Goal: Book appointment/travel/reservation

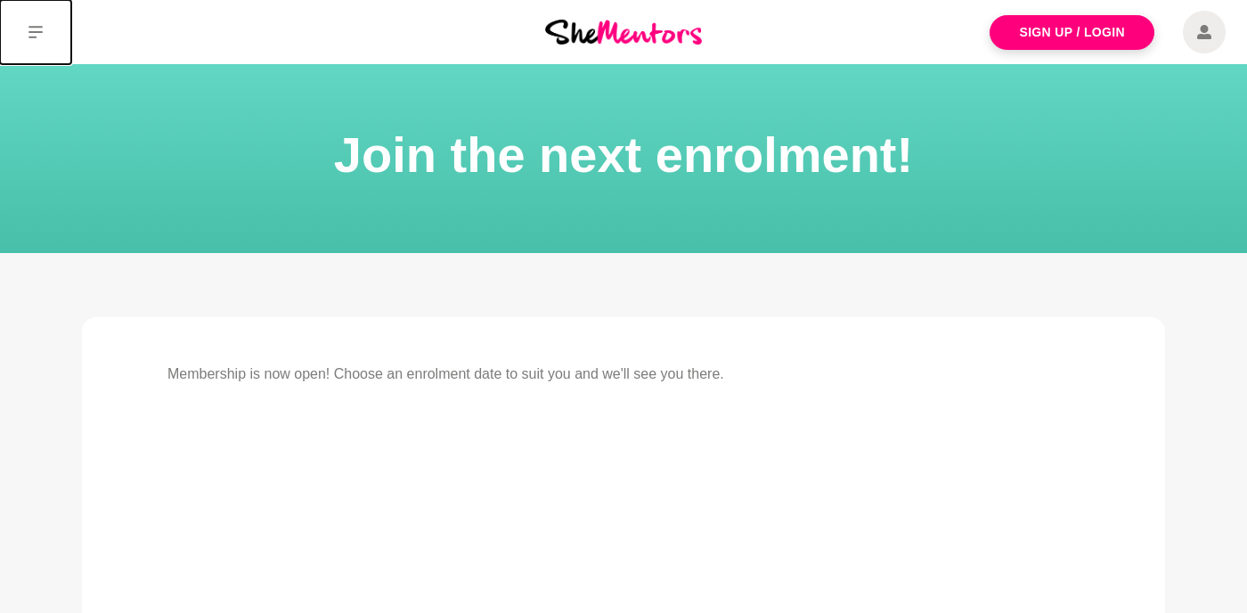
click at [33, 33] on icon at bounding box center [36, 32] width 14 height 14
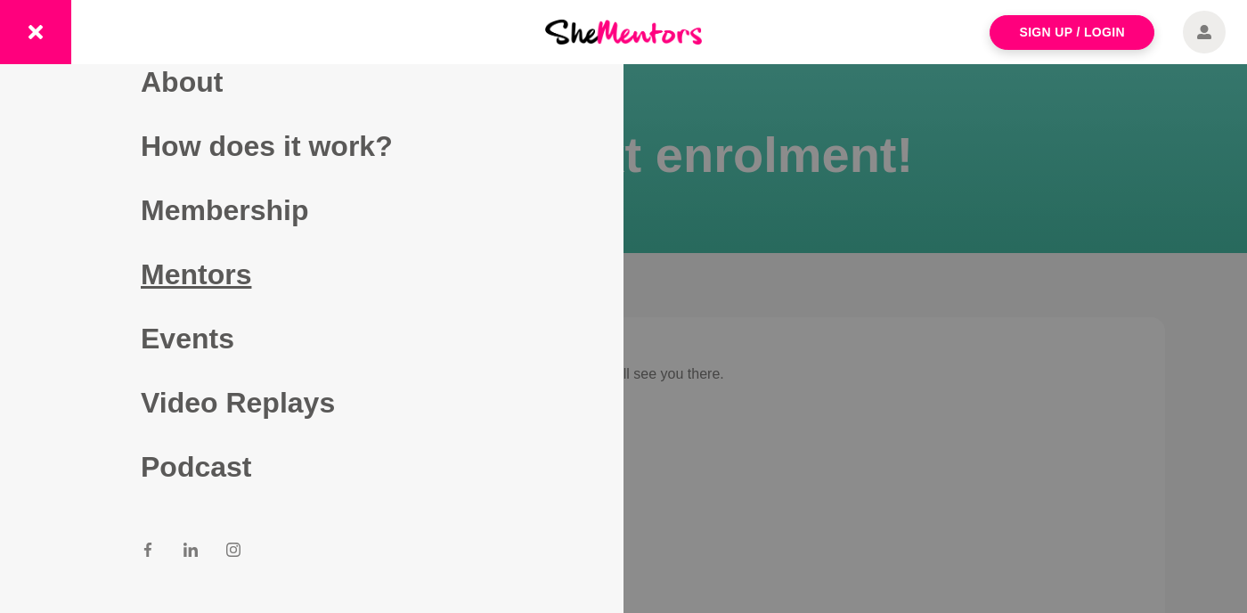
click at [211, 274] on link "Mentors" at bounding box center [312, 274] width 342 height 64
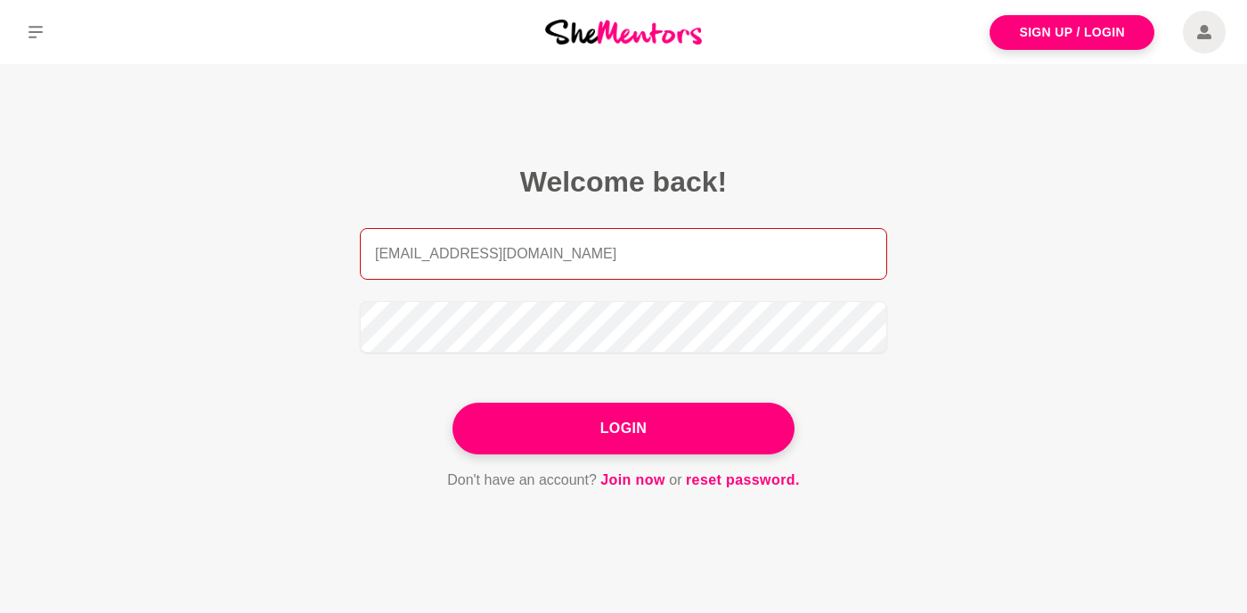
drag, startPoint x: 463, startPoint y: 259, endPoint x: 513, endPoint y: 257, distance: 50.0
click at [513, 257] on input "[EMAIL_ADDRESS][DOMAIN_NAME]" at bounding box center [623, 254] width 527 height 52
type input "[EMAIL_ADDRESS][DOMAIN_NAME]"
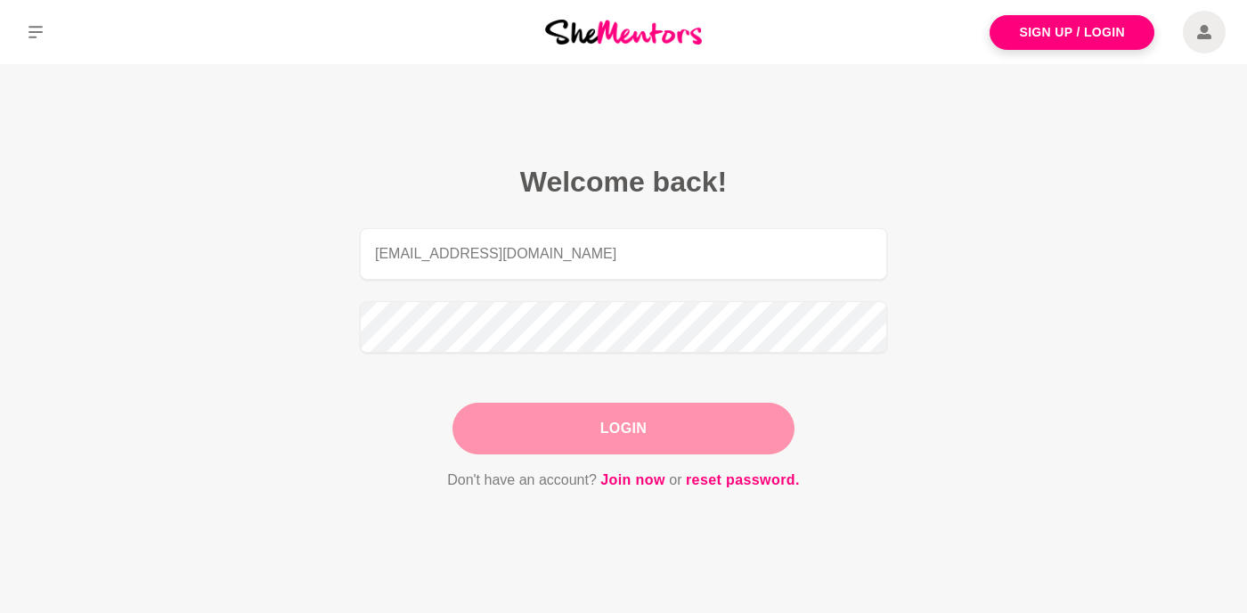
click at [597, 424] on button "Login" at bounding box center [624, 429] width 342 height 52
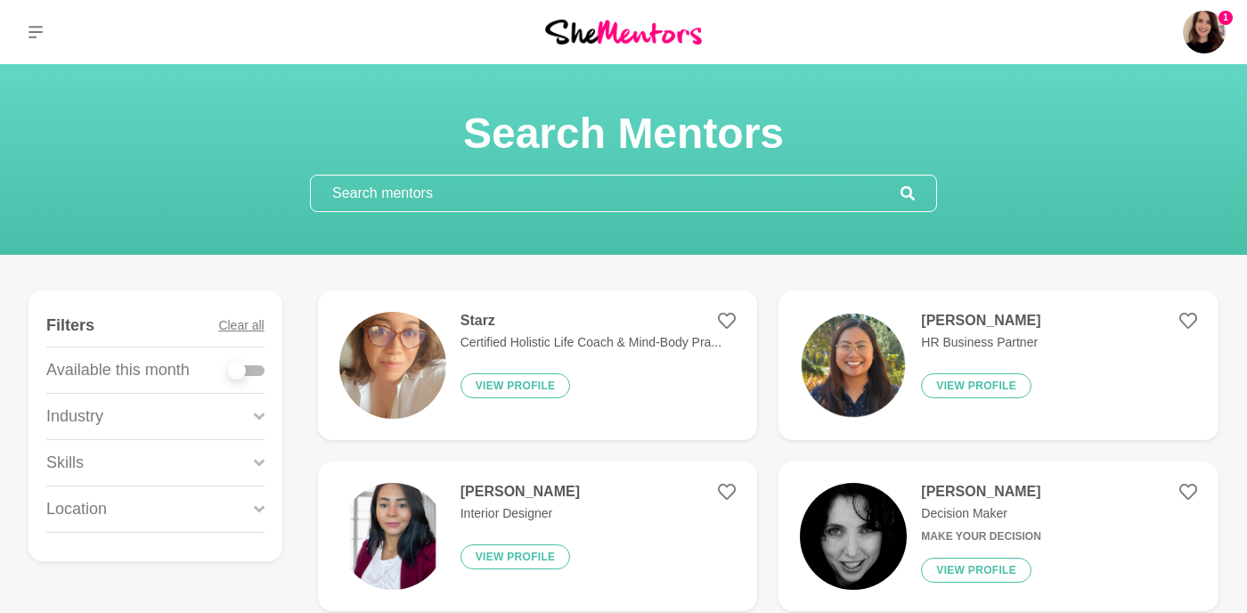
click at [425, 191] on input "text" at bounding box center [606, 193] width 590 height 36
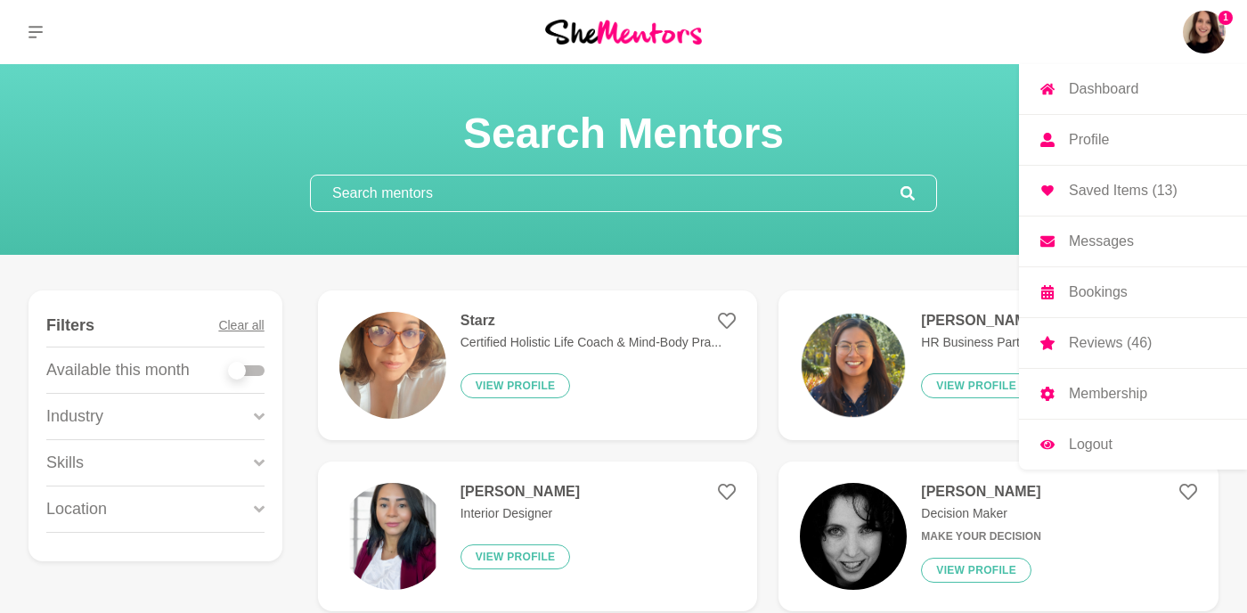
click at [1098, 236] on p "Messages" at bounding box center [1101, 241] width 65 height 14
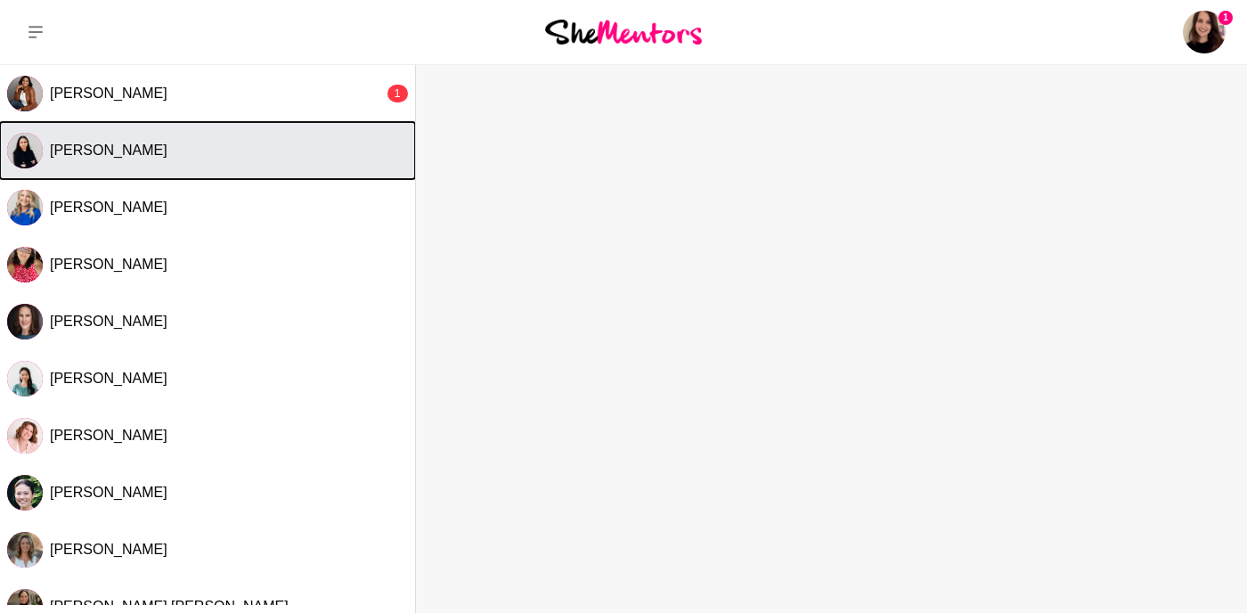
click at [247, 122] on button "[PERSON_NAME]" at bounding box center [207, 150] width 415 height 57
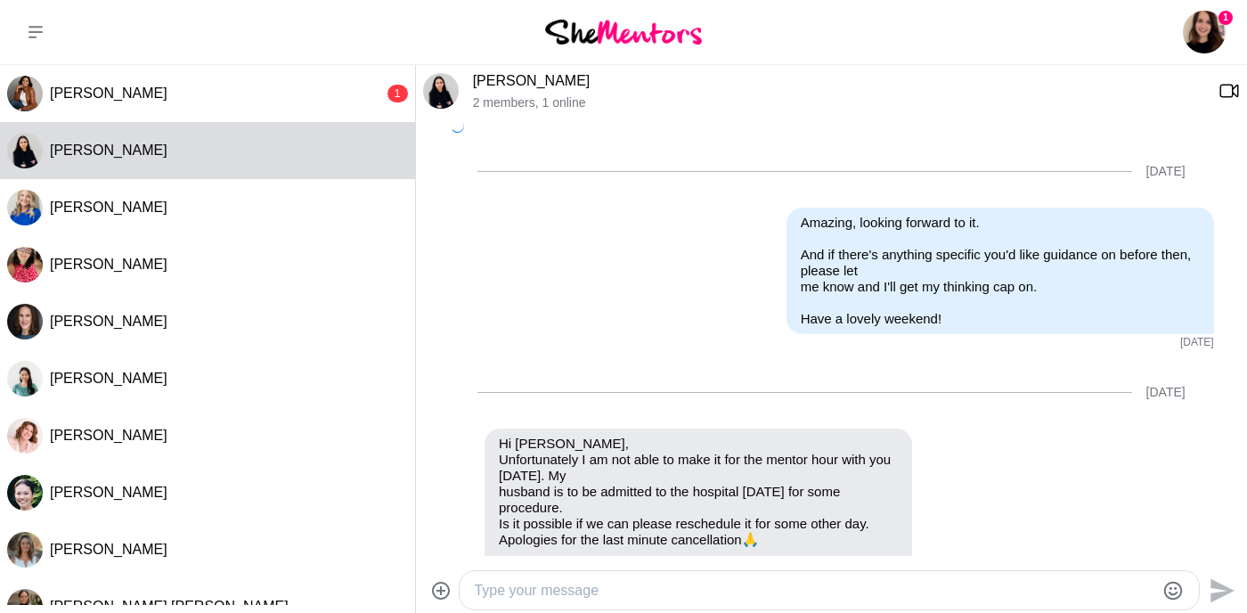
scroll to position [3582, 0]
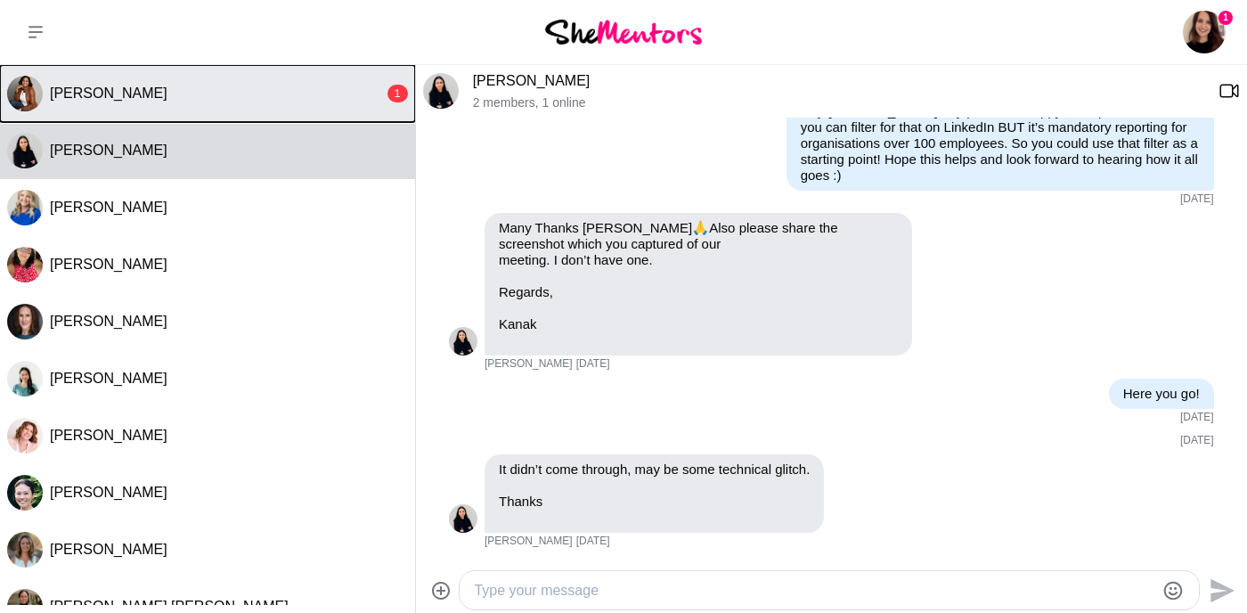
click at [239, 80] on button "[PERSON_NAME] 1" at bounding box center [207, 93] width 415 height 57
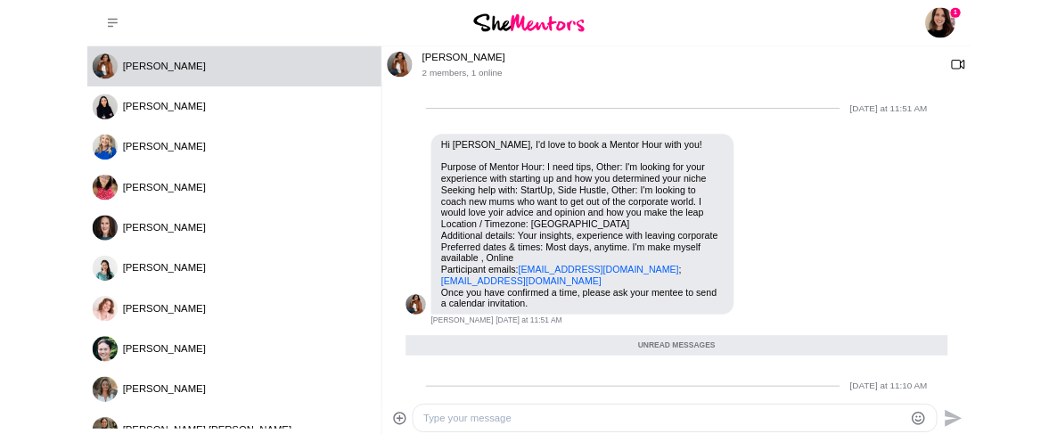
scroll to position [344, 0]
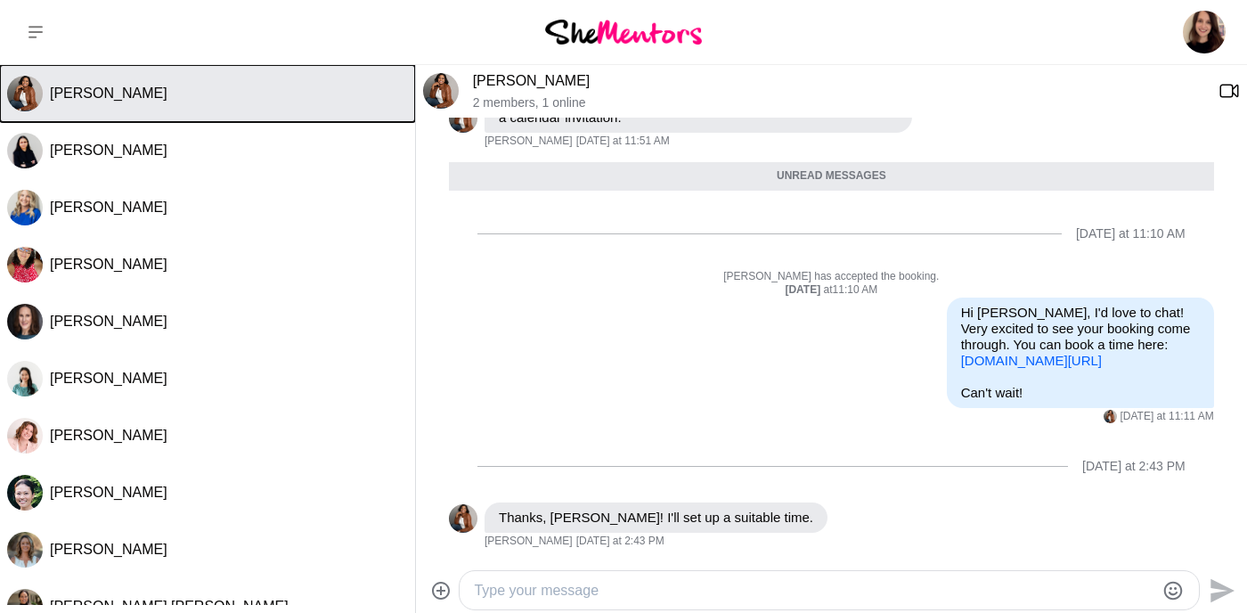
click at [147, 83] on button "[PERSON_NAME]" at bounding box center [207, 93] width 415 height 57
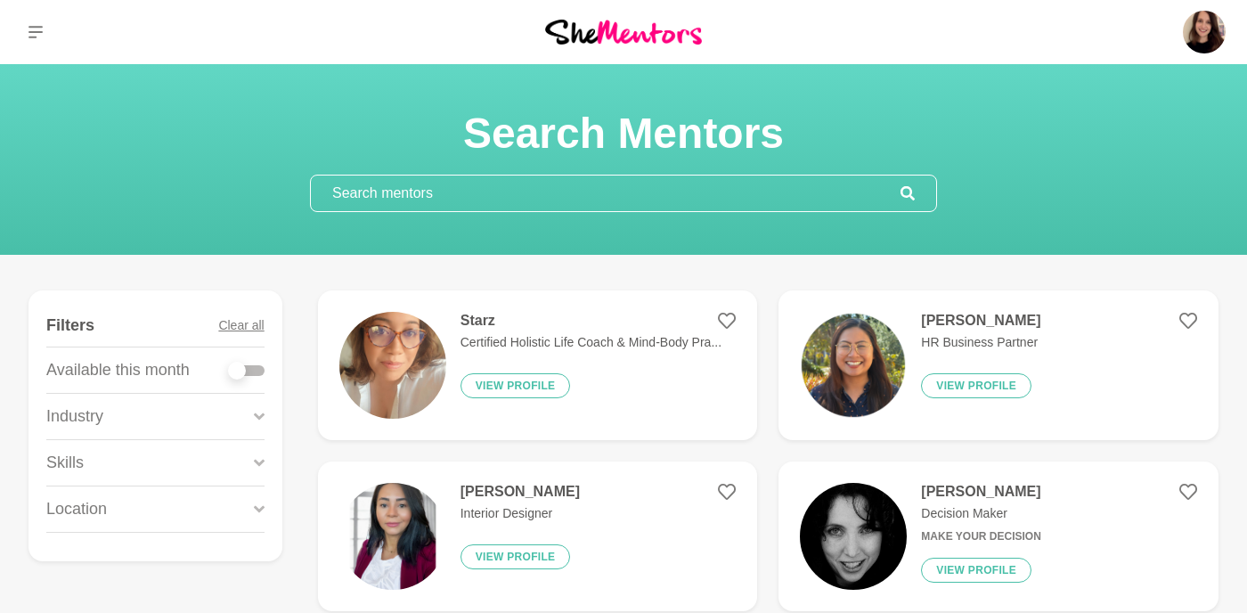
click at [461, 181] on input "text" at bounding box center [606, 193] width 590 height 36
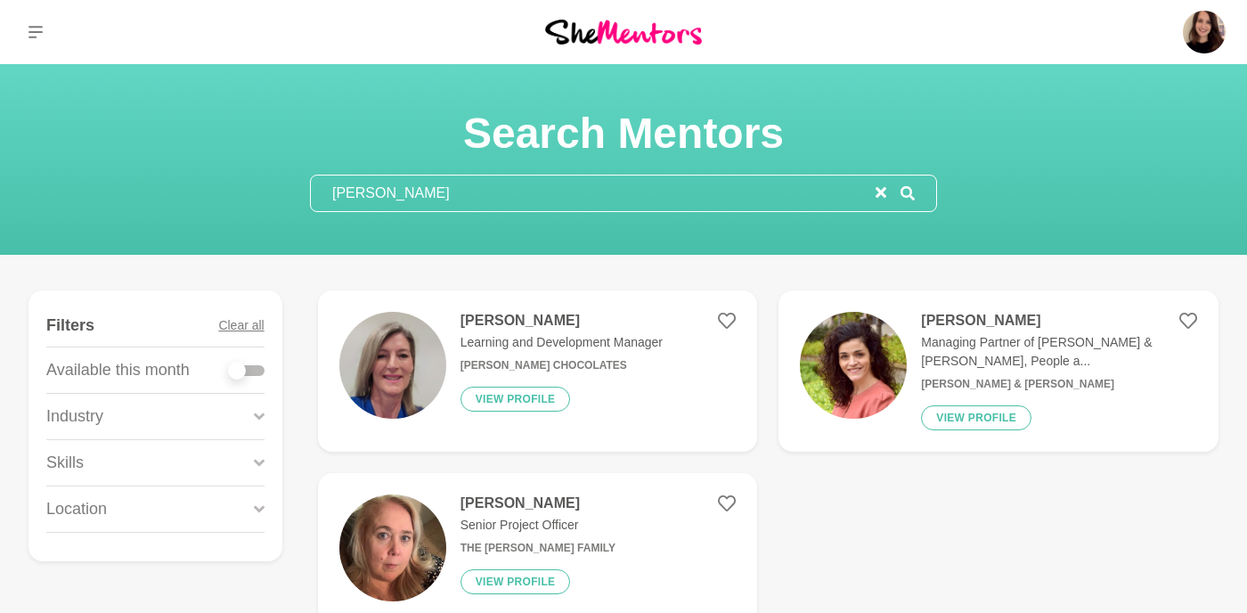
type input "[PERSON_NAME]"
click at [418, 359] on img at bounding box center [392, 365] width 107 height 107
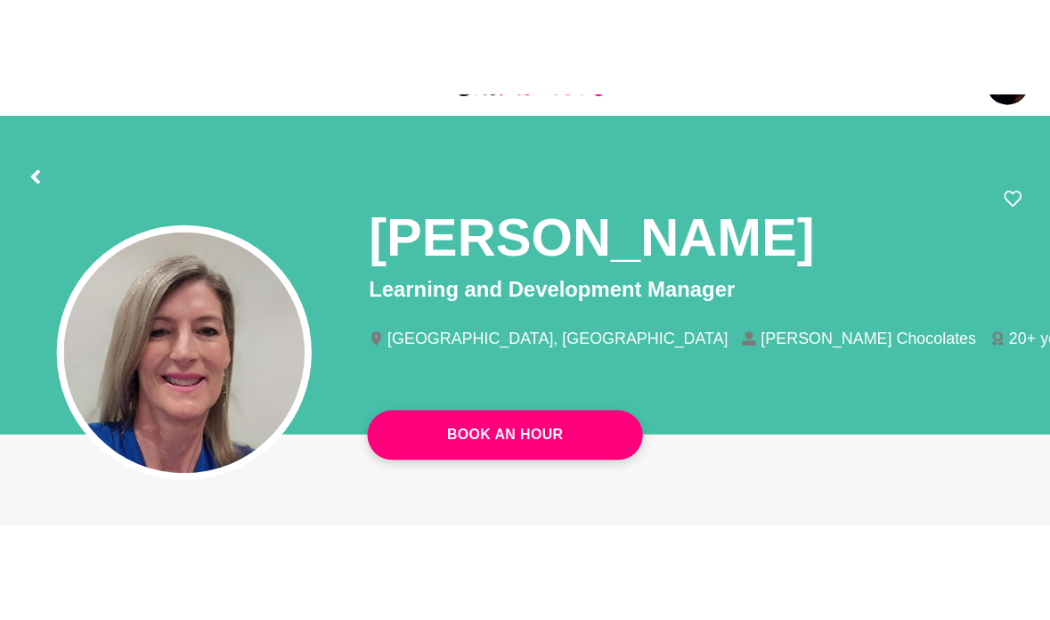
scroll to position [40, 0]
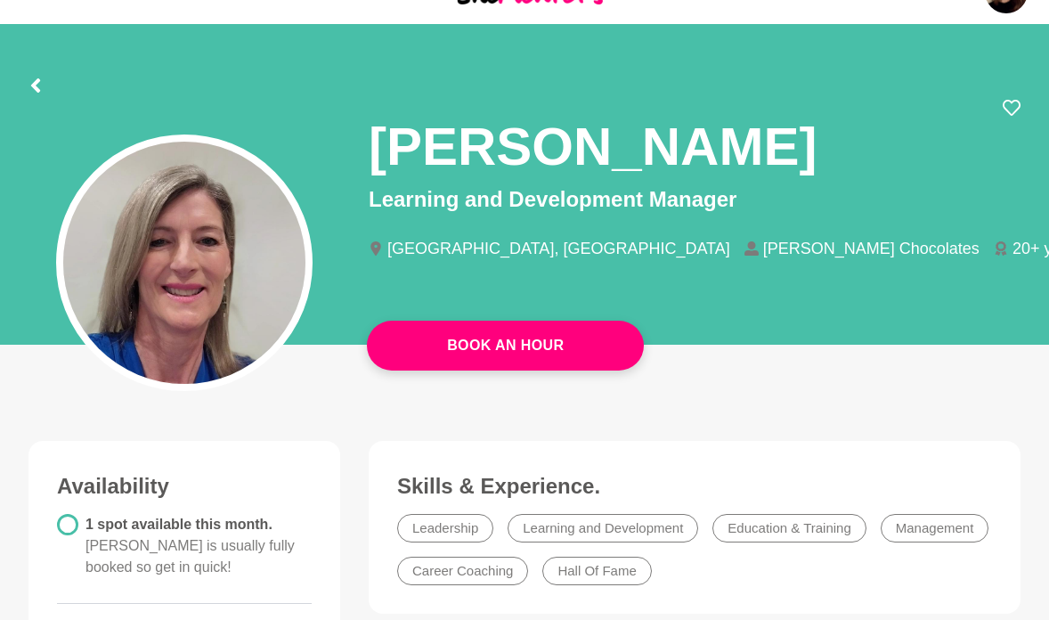
click at [1046, 330] on section "[PERSON_NAME] Learning and Development Manager [GEOGRAPHIC_DATA], [GEOGRAPHIC_D…" at bounding box center [524, 189] width 1049 height 331
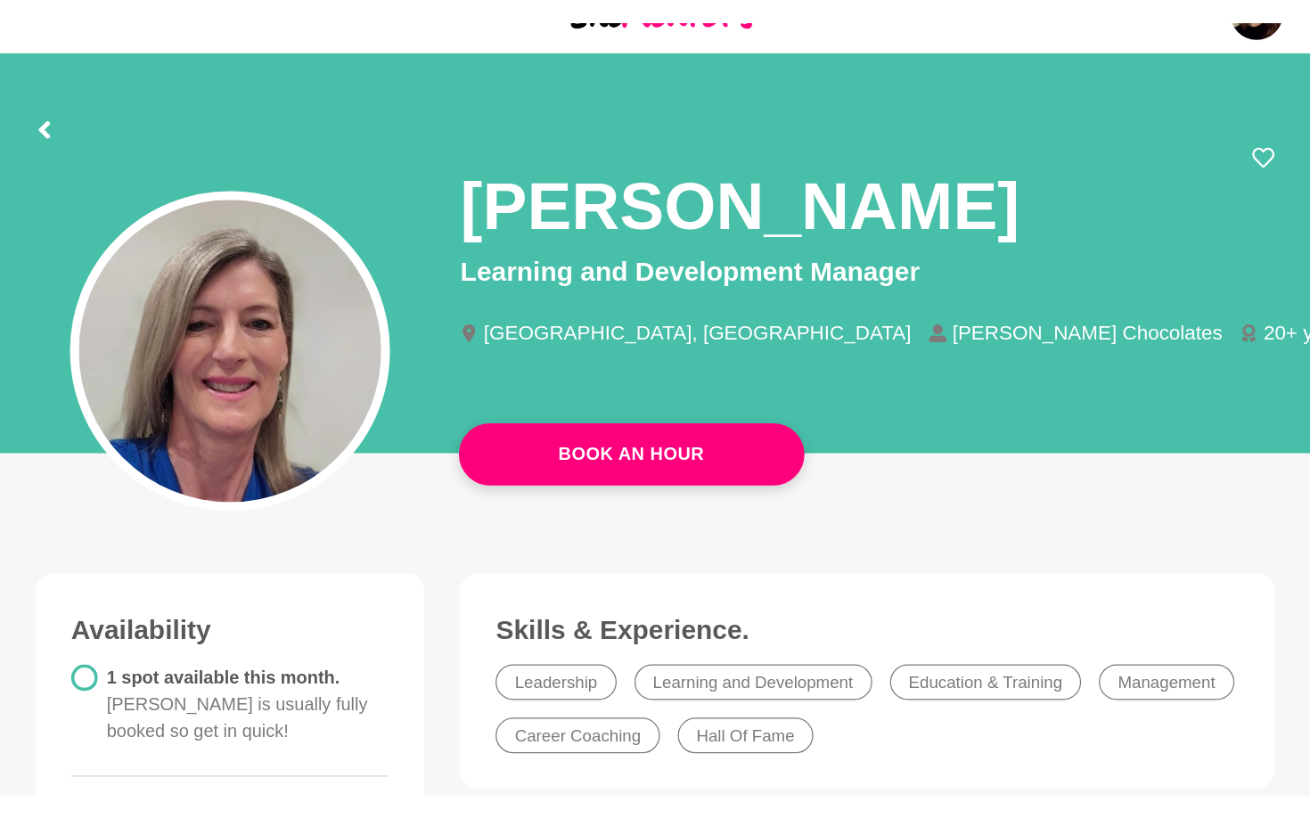
scroll to position [124, 0]
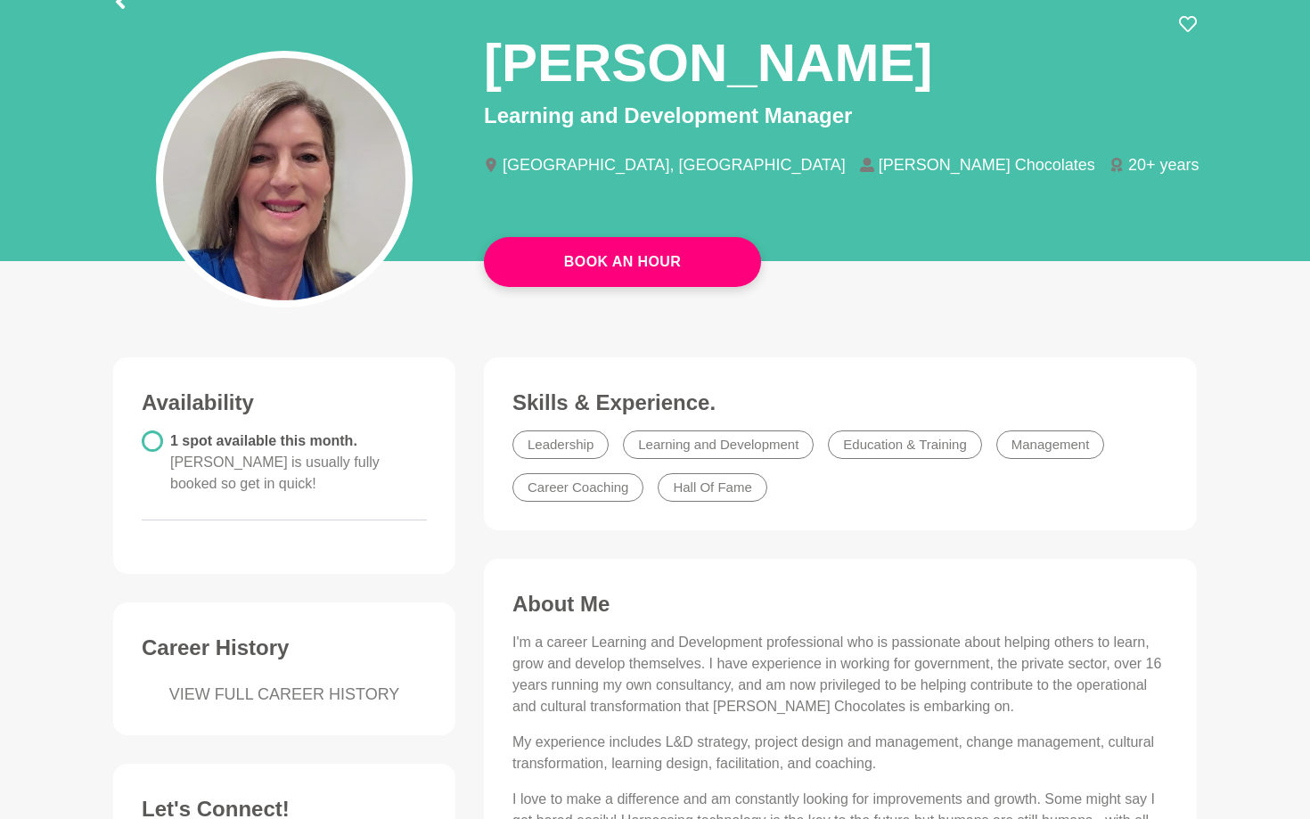
click at [982, 286] on main "Book An Hour [PERSON_NAME] Learning and Development Manager [GEOGRAPHIC_DATA], …" at bounding box center [655, 627] width 1310 height 1375
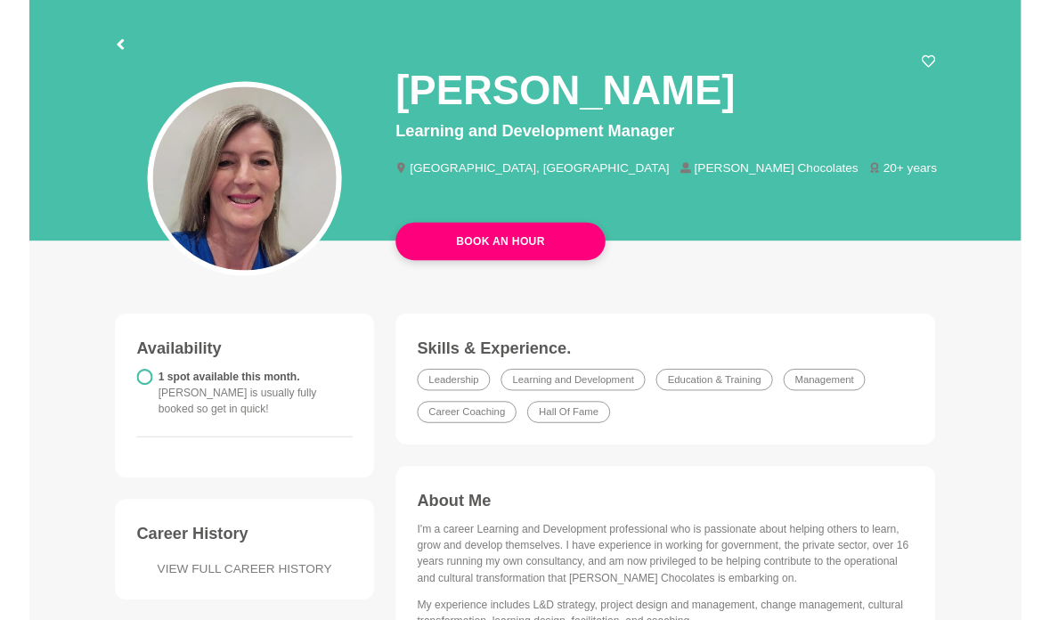
scroll to position [66, 0]
